Goal: Transaction & Acquisition: Purchase product/service

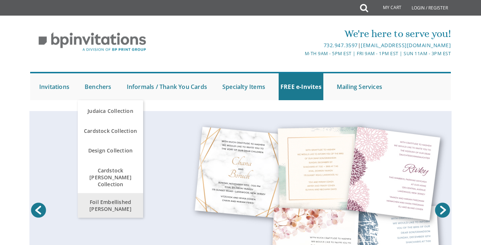
click at [97, 196] on span "Foil Embellished [PERSON_NAME]" at bounding box center [110, 205] width 62 height 21
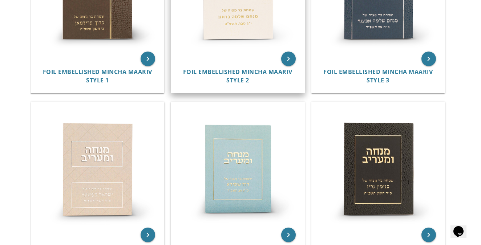
scroll to position [234, 0]
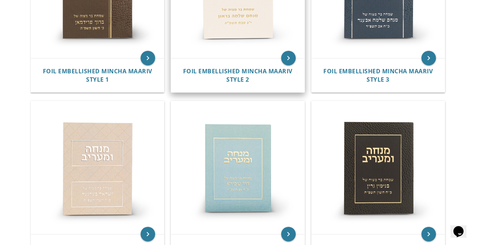
click at [222, 77] on div "Foil Embellished Mincha Maariv Style 2" at bounding box center [237, 75] width 115 height 17
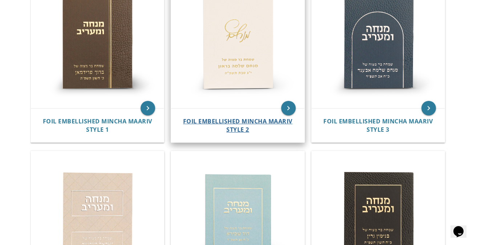
scroll to position [171, 0]
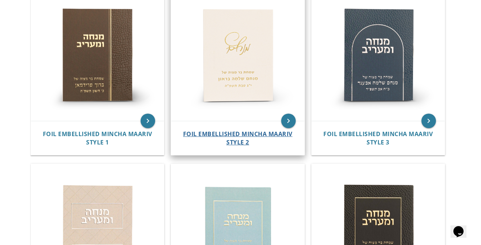
click at [245, 134] on span "Foil Embellished Mincha Maariv Style 2" at bounding box center [237, 138] width 109 height 16
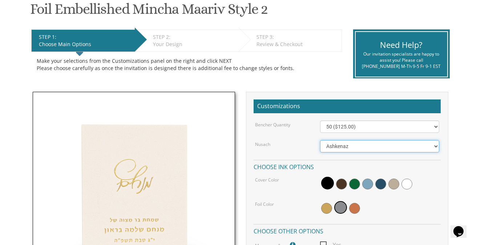
select select "Sefard"
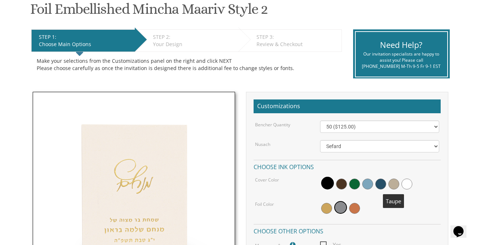
click at [397, 184] on span at bounding box center [393, 184] width 11 height 11
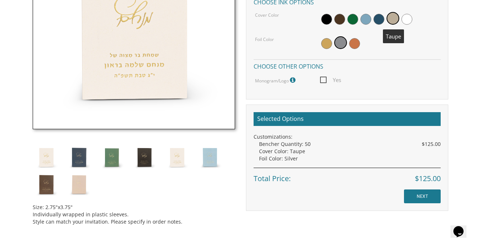
scroll to position [293, 0]
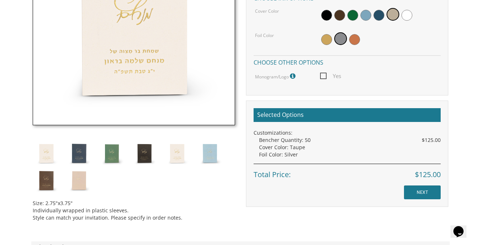
click at [428, 188] on input "NEXT" at bounding box center [422, 192] width 37 height 14
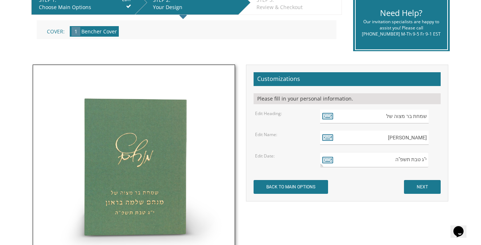
scroll to position [173, 0]
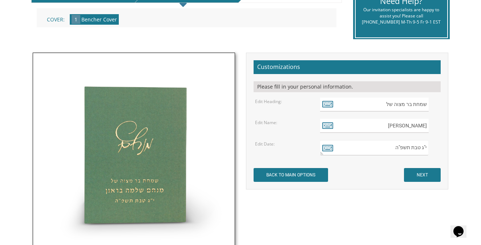
click at [421, 172] on input "NEXT" at bounding box center [422, 175] width 37 height 14
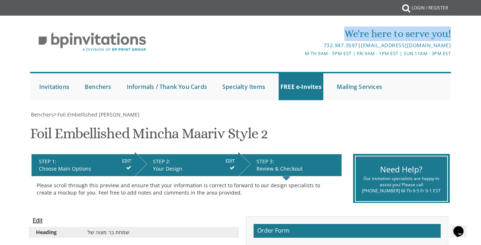
drag, startPoint x: 343, startPoint y: 30, endPoint x: 456, endPoint y: 32, distance: 112.5
click at [456, 32] on div "We're here to serve you! 732.947.3597 | [EMAIL_ADDRESS][DOMAIN_NAME] M-Th 9am -…" at bounding box center [240, 63] width 433 height 81
click at [341, 31] on div "We're here to serve you!" at bounding box center [311, 33] width 280 height 15
drag, startPoint x: 344, startPoint y: 32, endPoint x: 453, endPoint y: 32, distance: 108.9
click at [453, 32] on div "We're here to serve you! 732.947.3597 | [EMAIL_ADDRESS][DOMAIN_NAME] M-Th 9am -…" at bounding box center [240, 63] width 433 height 81
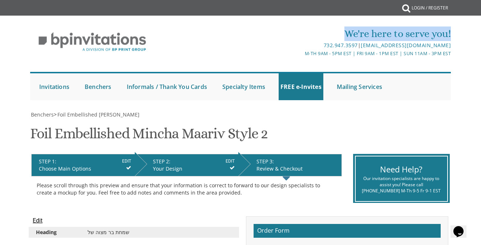
click at [339, 31] on div "We're here to serve you!" at bounding box center [311, 33] width 280 height 15
drag, startPoint x: 343, startPoint y: 32, endPoint x: 460, endPoint y: 36, distance: 117.7
click at [461, 36] on div "We're here to serve you! 732.947.3597 | [EMAIL_ADDRESS][DOMAIN_NAME] M-Th 9am -…" at bounding box center [240, 61] width 481 height 85
click at [453, 35] on div "We're here to serve you! 732.947.3597 | [EMAIL_ADDRESS][DOMAIN_NAME] M-Th 9am -…" at bounding box center [240, 63] width 433 height 81
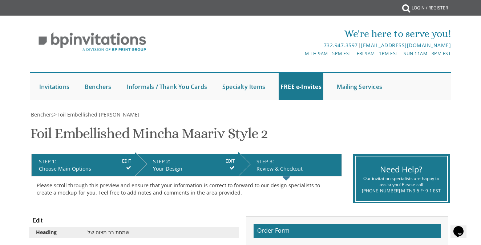
click at [342, 30] on div "We're here to serve you!" at bounding box center [311, 33] width 280 height 15
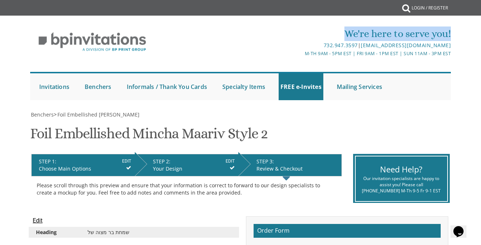
drag, startPoint x: 342, startPoint y: 30, endPoint x: 461, endPoint y: 32, distance: 118.7
click at [461, 32] on div "We're here to serve you! 732.947.3597 | [EMAIL_ADDRESS][DOMAIN_NAME] M-Th 9am -…" at bounding box center [240, 61] width 481 height 85
drag, startPoint x: 344, startPoint y: 32, endPoint x: 452, endPoint y: 33, distance: 108.5
click at [452, 33] on div "We're here to serve you! 732.947.3597 | [EMAIL_ADDRESS][DOMAIN_NAME] M-Th 9am -…" at bounding box center [240, 63] width 433 height 81
